Goal: Task Accomplishment & Management: Manage account settings

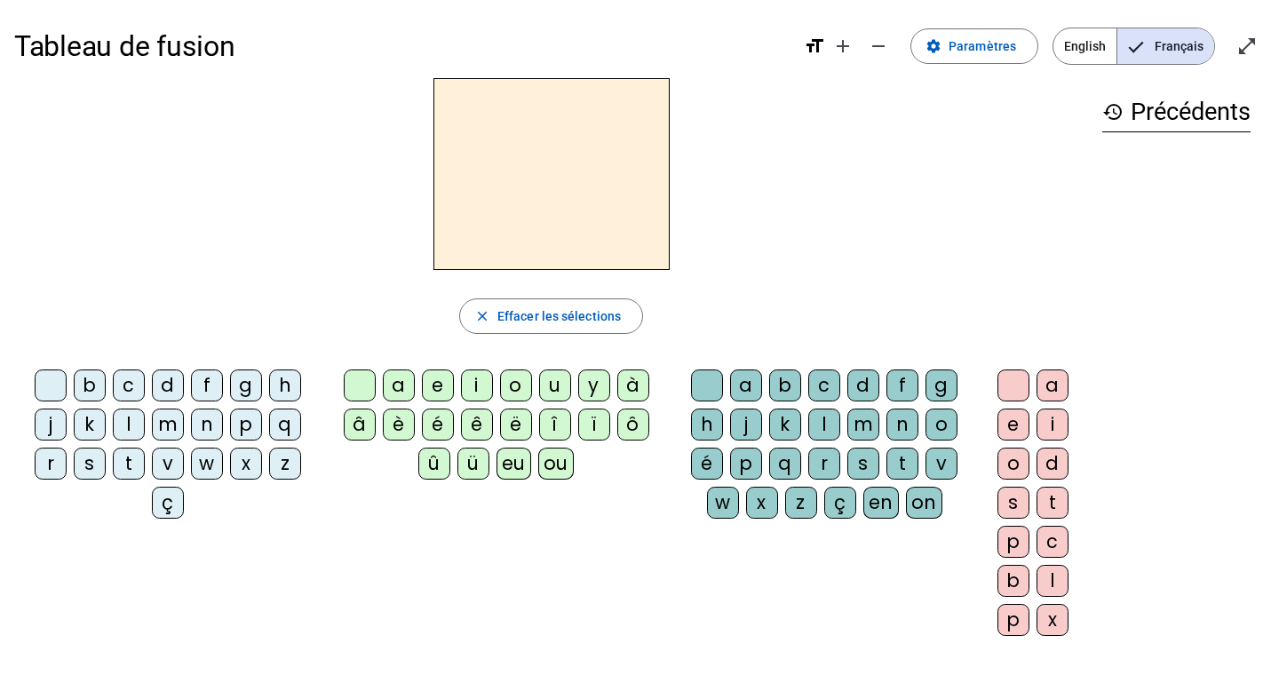
click at [172, 427] on div "m" at bounding box center [168, 424] width 32 height 32
click at [413, 381] on letter-bubble "a" at bounding box center [402, 388] width 39 height 39
click at [128, 424] on div "l" at bounding box center [129, 424] width 32 height 32
click at [435, 384] on div "e" at bounding box center [438, 385] width 32 height 32
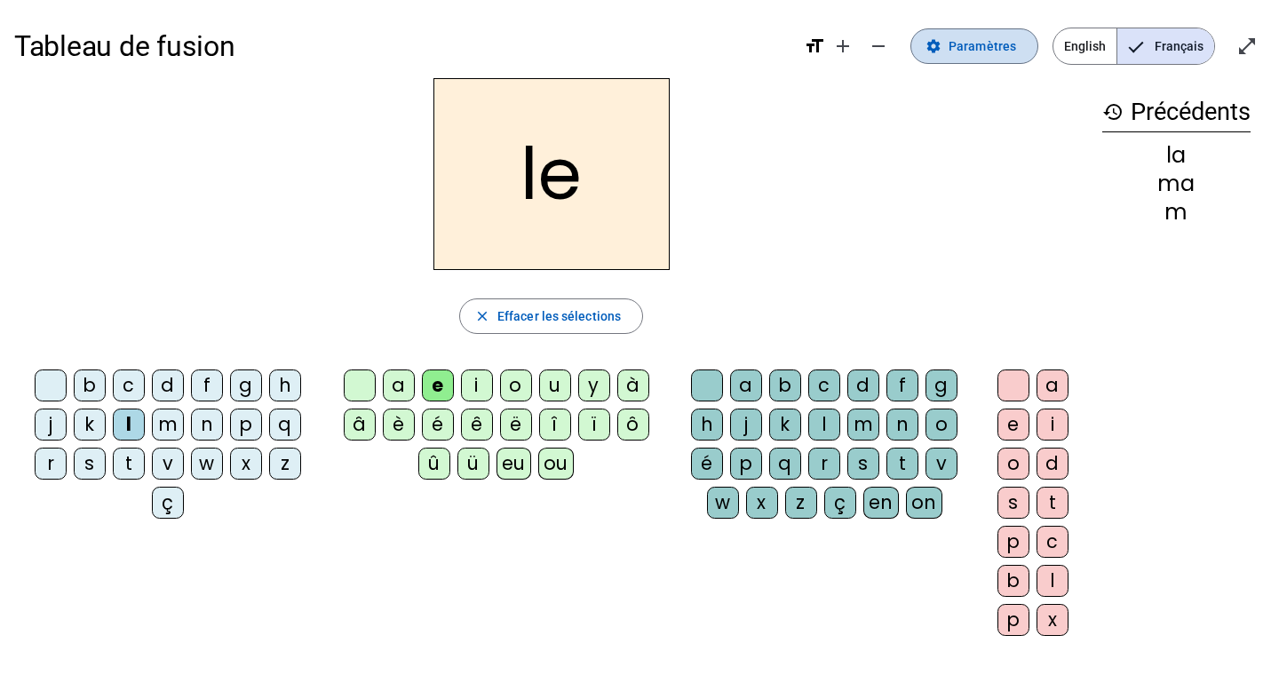
click at [967, 39] on span "Paramètres" at bounding box center [981, 46] width 67 height 21
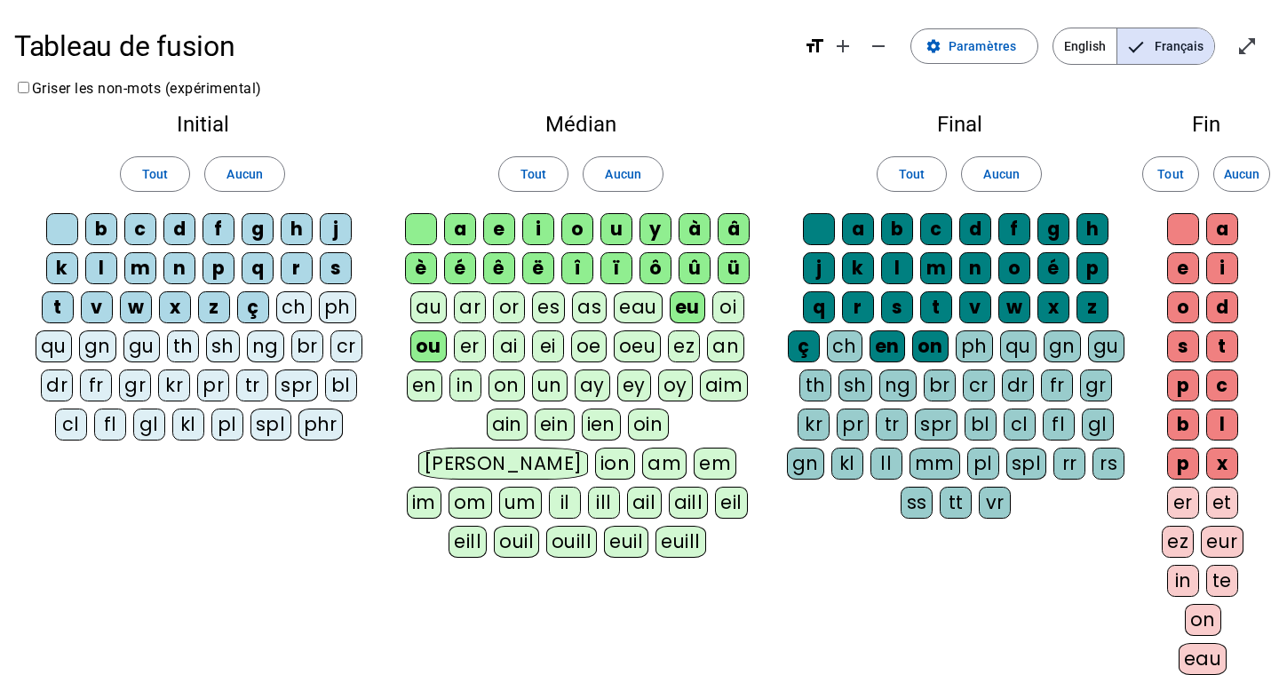
click at [440, 305] on div "au" at bounding box center [428, 307] width 36 height 32
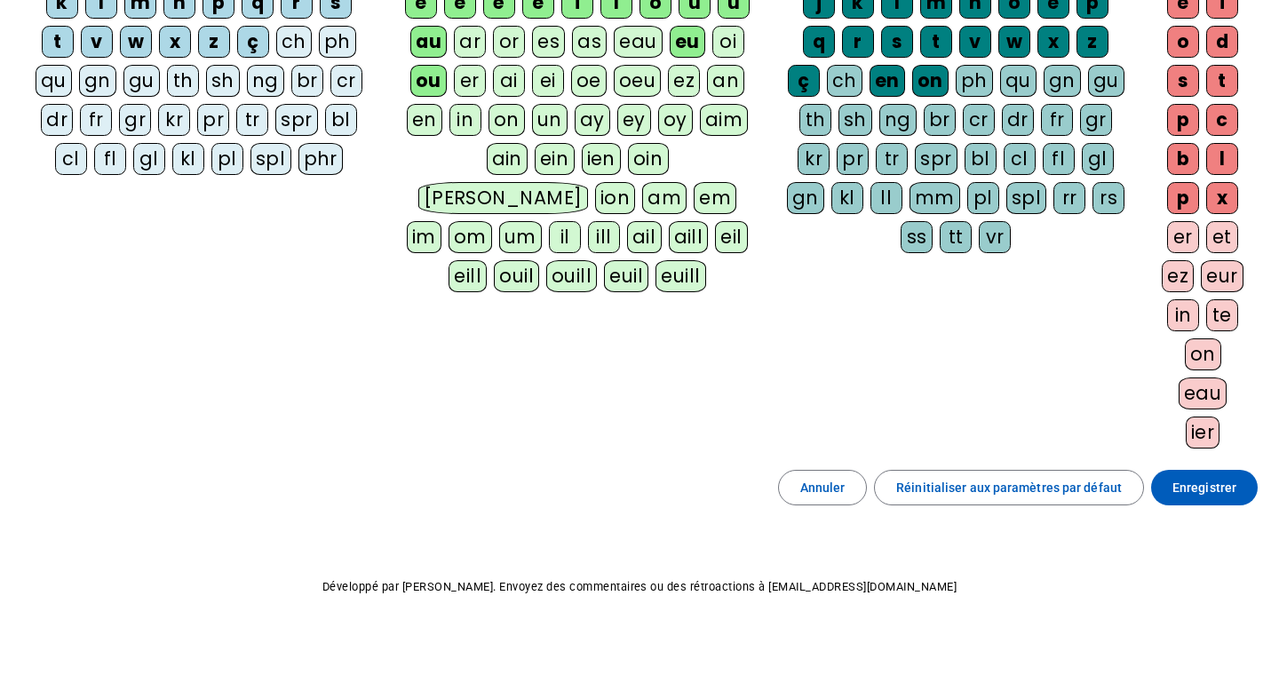
scroll to position [281, 0]
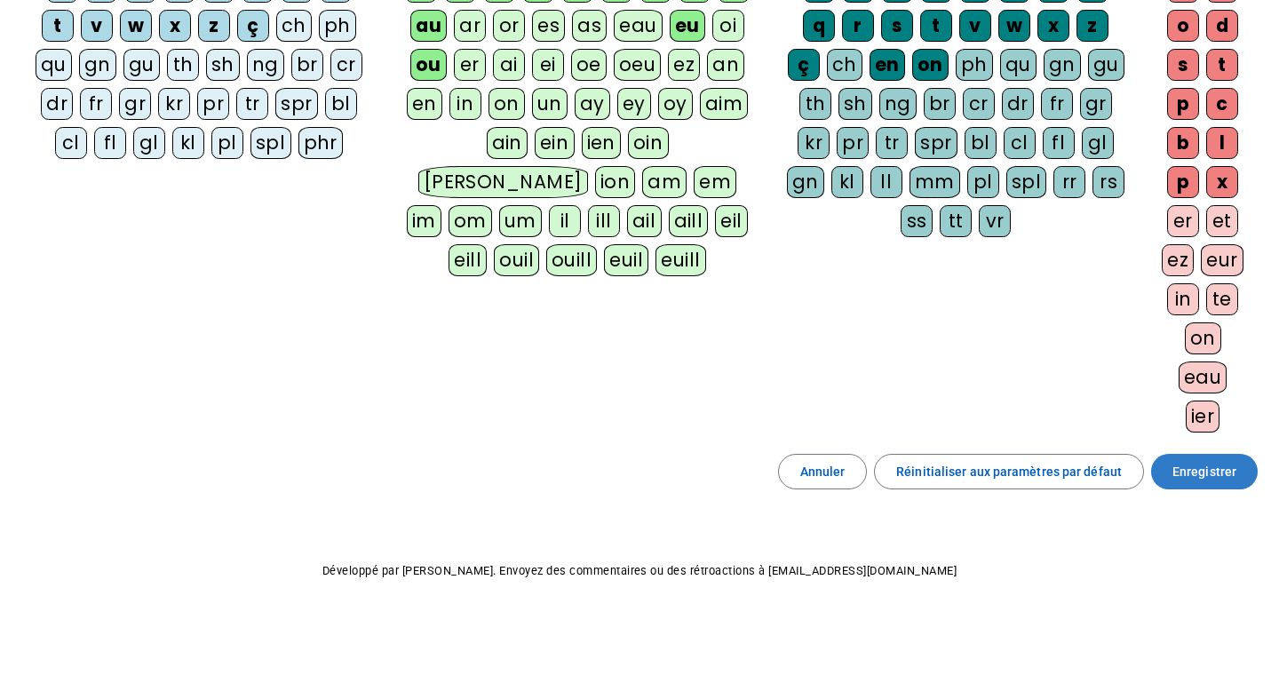
click at [1220, 472] on span "Enregistrer" at bounding box center [1204, 471] width 64 height 21
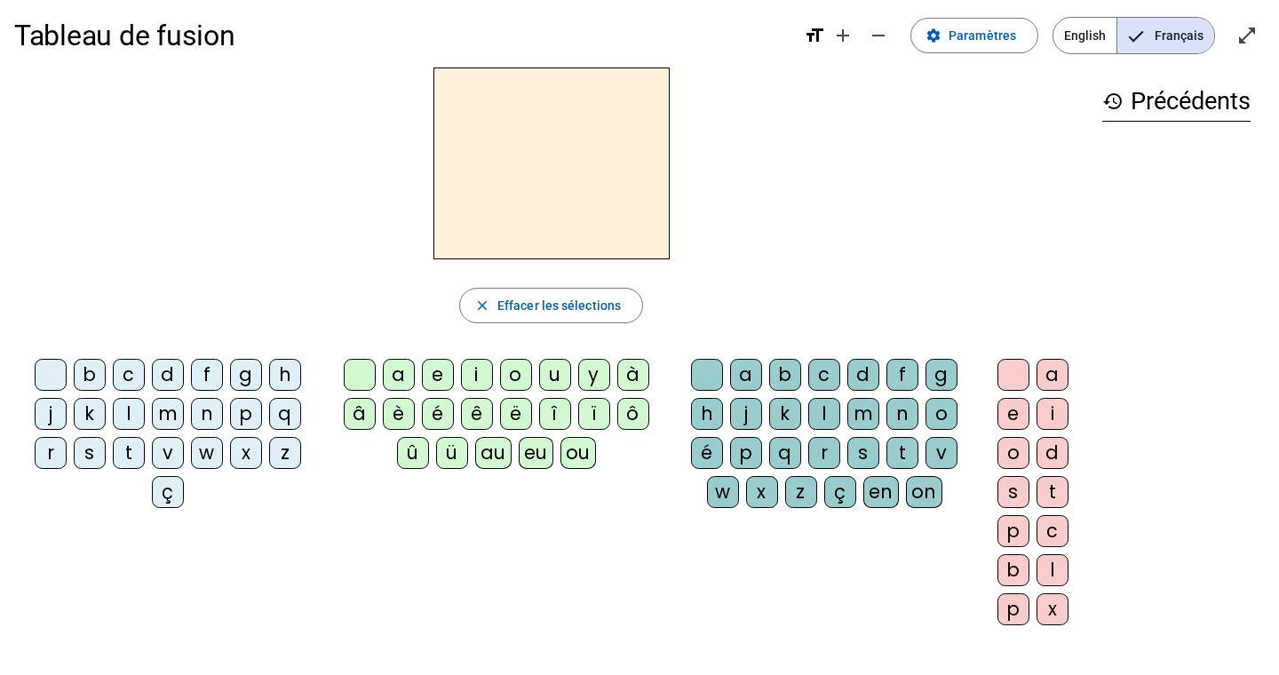
scroll to position [6, 0]
